Goal: Navigation & Orientation: Find specific page/section

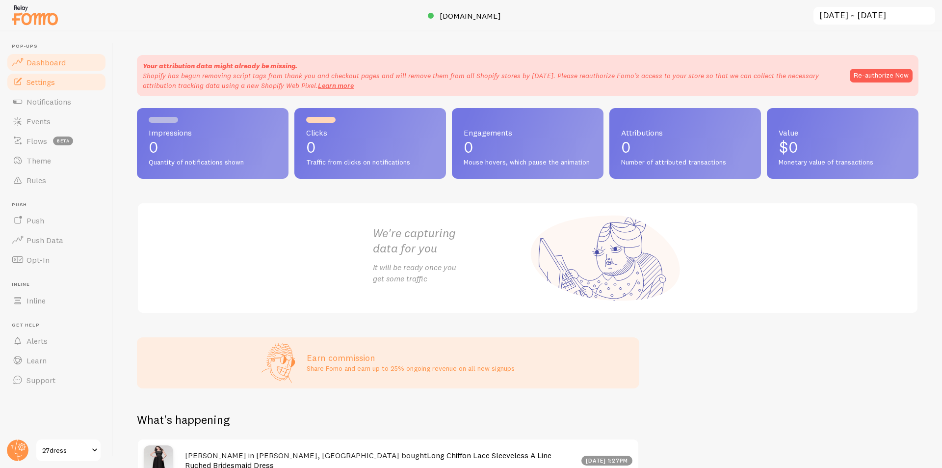
click at [38, 84] on span "Settings" at bounding box center [40, 82] width 28 height 10
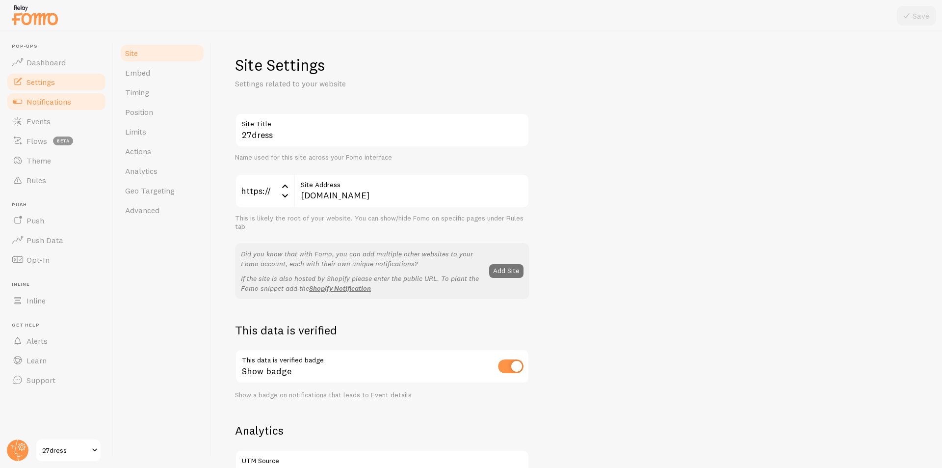
click at [42, 100] on span "Notifications" at bounding box center [48, 102] width 45 height 10
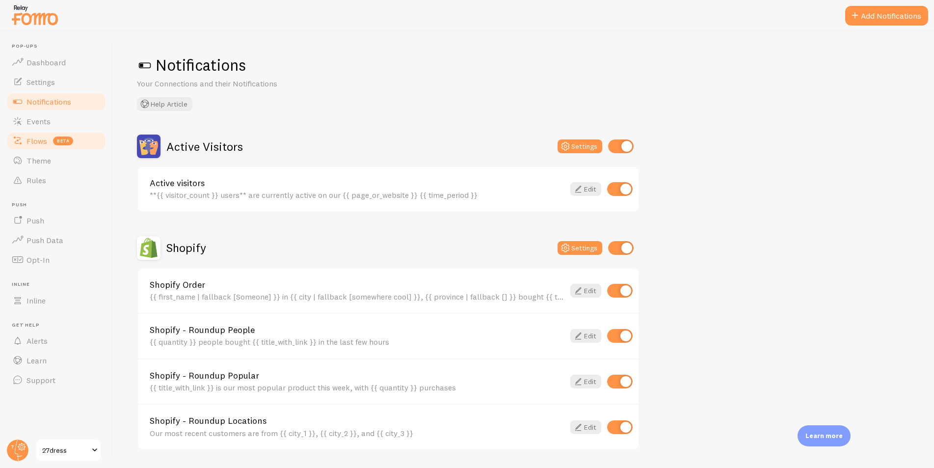
click at [42, 140] on span "Flows" at bounding box center [36, 141] width 21 height 10
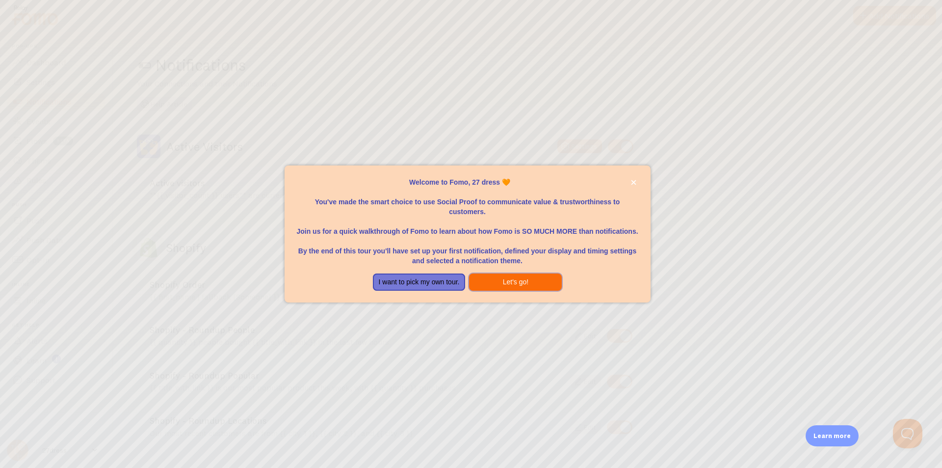
click at [520, 281] on button "Let's go!" at bounding box center [515, 282] width 93 height 18
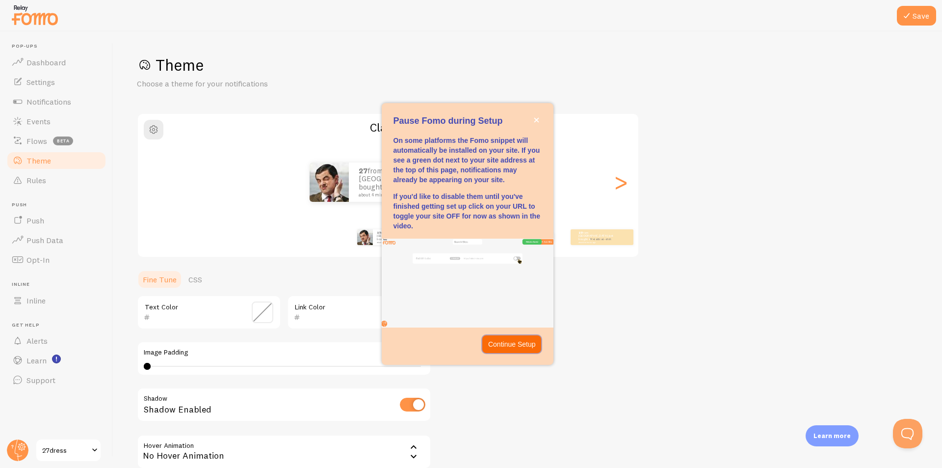
click at [510, 348] on p "Continue Setup" at bounding box center [512, 344] width 48 height 10
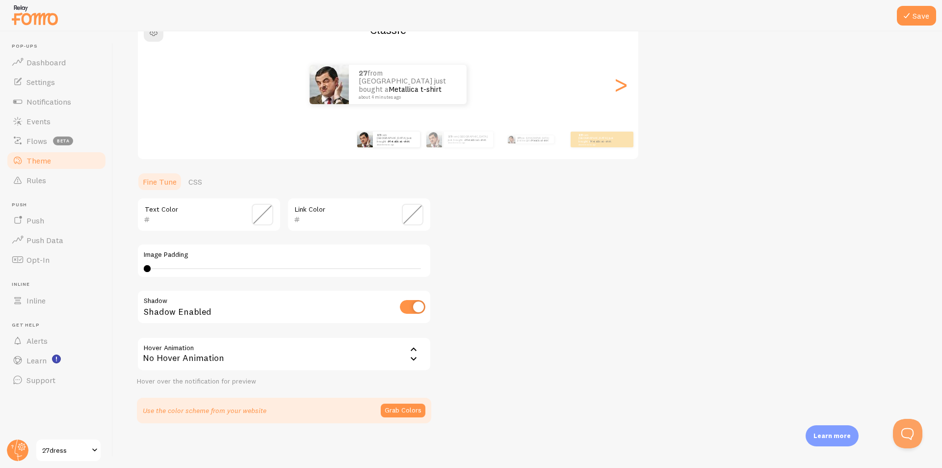
scroll to position [98, 0]
click at [65, 244] on link "Push Data" at bounding box center [56, 240] width 101 height 20
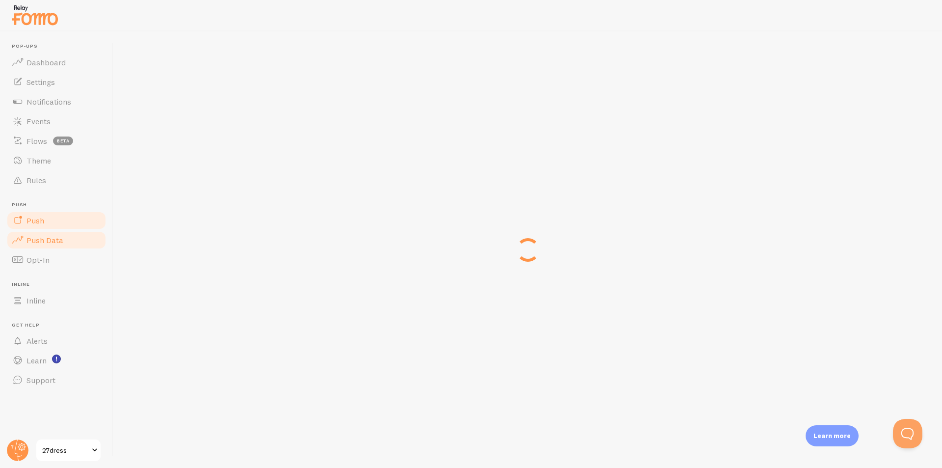
click at [65, 223] on link "Push" at bounding box center [56, 221] width 101 height 20
